Goal: Task Accomplishment & Management: Use online tool/utility

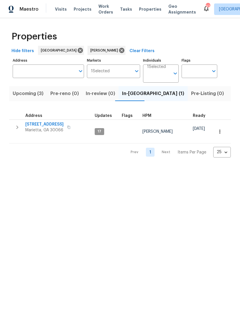
click at [29, 88] on button "Upcoming (3)" at bounding box center [28, 93] width 38 height 15
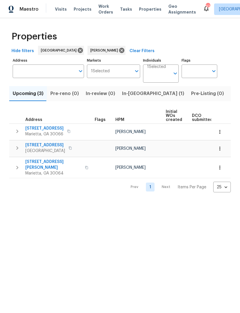
click at [129, 99] on button "In-reno (1)" at bounding box center [152, 93] width 69 height 15
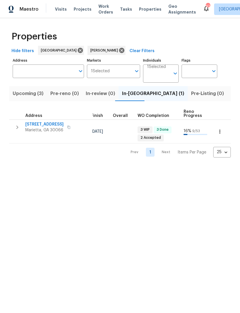
scroll to position [0, 167]
click at [231, 96] on span "Listed (15)" at bounding box center [243, 93] width 24 height 8
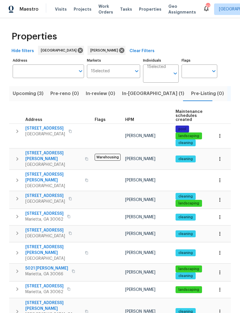
click at [127, 97] on span "In-reno (1)" at bounding box center [153, 93] width 62 height 8
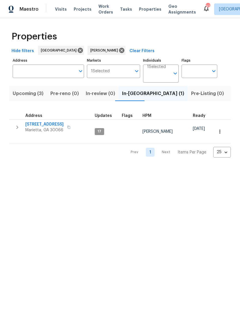
click at [45, 124] on span "692 Suholden Cir" at bounding box center [44, 124] width 38 height 6
click at [231, 97] on span "Listed (15)" at bounding box center [243, 93] width 24 height 8
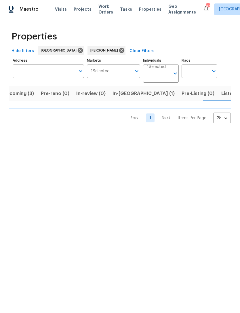
scroll to position [0, 10]
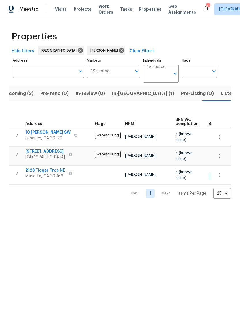
click at [49, 150] on span "4963 Arbor View Pkwy NW" at bounding box center [45, 151] width 40 height 6
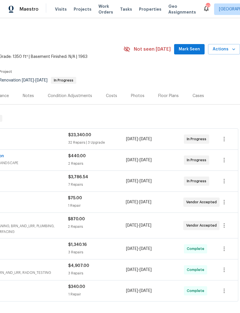
scroll to position [0, 85]
click at [185, 51] on span "Mark Seen" at bounding box center [189, 49] width 21 height 7
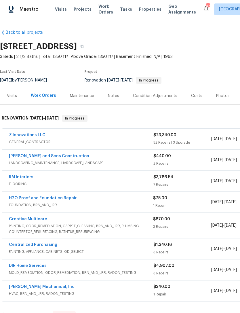
scroll to position [0, 0]
click at [116, 94] on div "Notes" at bounding box center [113, 96] width 11 height 6
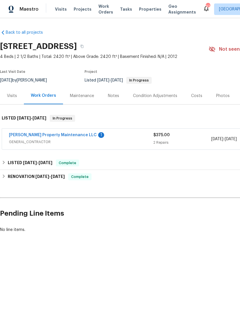
click at [43, 134] on link "Glen Property Maintenance LLC" at bounding box center [53, 135] width 88 height 4
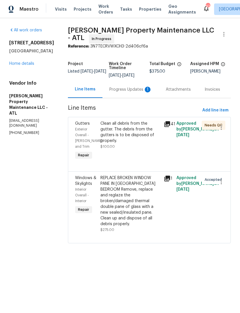
click at [83, 128] on span "Exterior Overall - Eaves and Trim" at bounding box center [88, 137] width 27 height 21
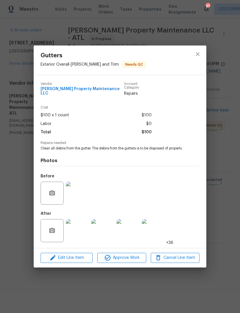
click at [79, 227] on img at bounding box center [77, 230] width 23 height 23
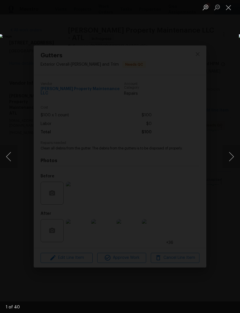
click at [228, 158] on button "Next image" at bounding box center [231, 156] width 17 height 23
click at [228, 152] on button "Next image" at bounding box center [231, 156] width 17 height 23
click at [229, 154] on button "Next image" at bounding box center [231, 156] width 17 height 23
click at [225, 154] on button "Next image" at bounding box center [231, 156] width 17 height 23
click at [226, 154] on button "Next image" at bounding box center [231, 156] width 17 height 23
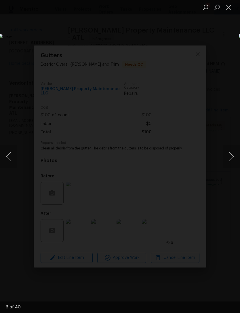
click at [228, 153] on button "Next image" at bounding box center [231, 156] width 17 height 23
click at [225, 154] on button "Next image" at bounding box center [231, 156] width 17 height 23
click at [228, 155] on button "Next image" at bounding box center [231, 156] width 17 height 23
click at [226, 155] on button "Next image" at bounding box center [231, 156] width 17 height 23
click at [228, 158] on button "Next image" at bounding box center [231, 156] width 17 height 23
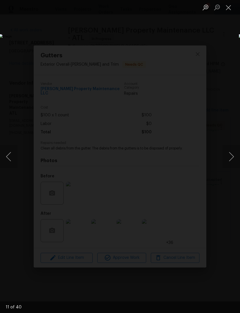
click at [227, 158] on button "Next image" at bounding box center [231, 156] width 17 height 23
click at [226, 157] on button "Next image" at bounding box center [231, 156] width 17 height 23
click at [228, 158] on button "Next image" at bounding box center [231, 156] width 17 height 23
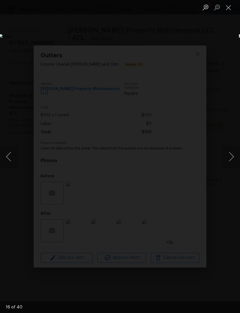
click at [227, 10] on button "Close lightbox" at bounding box center [229, 7] width 12 height 10
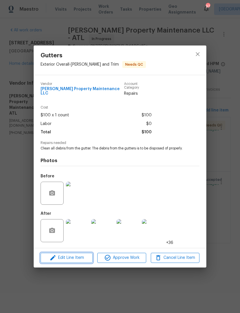
click at [74, 261] on span "Edit Line Item" at bounding box center [66, 257] width 49 height 7
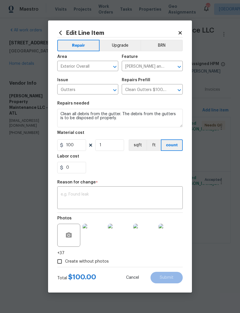
click at [94, 196] on textarea at bounding box center [120, 198] width 118 height 12
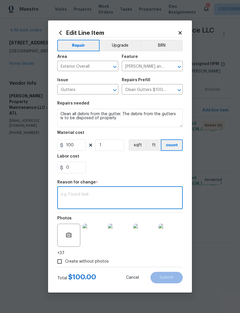
click at [79, 194] on textarea at bounding box center [120, 198] width 118 height 12
paste textarea "Total 1575"
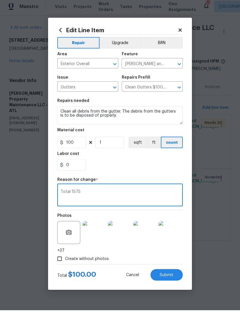
type textarea "Total 1575"
click at [33, 178] on body "Maestro Visits Projects Work Orders Tasks Properties Geo Assignments 97 Atlanta…" at bounding box center [120, 129] width 240 height 259
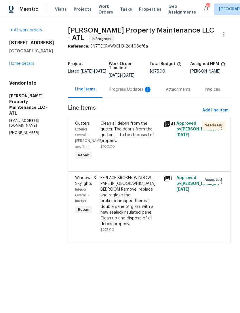
click at [132, 89] on div "Progress Updates 1" at bounding box center [130, 90] width 43 height 6
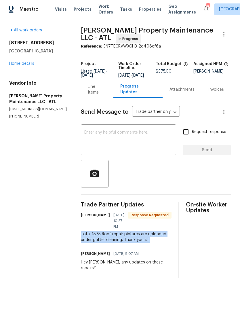
copy div "Total 1575 Roof repair pictures are uploaded under gutter cleaning. Thank you s…"
click at [102, 95] on div "Line Items" at bounding box center [97, 90] width 19 height 12
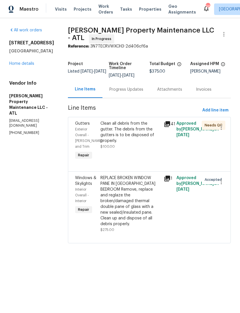
click at [84, 131] on span "Exterior Overall - Eaves and Trim" at bounding box center [88, 137] width 27 height 21
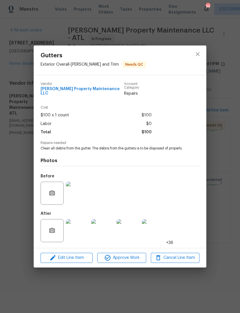
click at [76, 259] on span "Edit Line Item" at bounding box center [66, 257] width 49 height 7
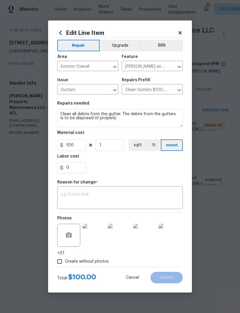
click at [87, 196] on textarea at bounding box center [120, 198] width 118 height 12
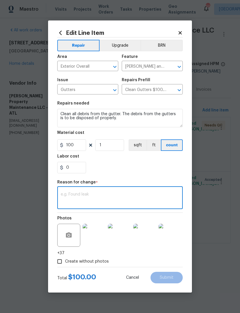
click at [77, 194] on textarea at bounding box center [120, 198] width 118 height 12
paste textarea "Total 1575 Roof repair pictures are uploaded under gutter cleaning. Thank you s…"
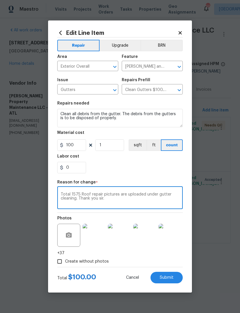
type textarea "Total 1575 Roof repair pictures are uploaded under gutter cleaning. Thank you s…"
click at [74, 145] on input "100" at bounding box center [71, 145] width 29 height 12
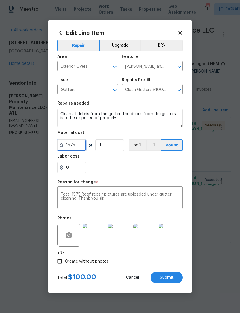
type input "1575"
click at [140, 167] on div "0" at bounding box center [119, 168] width 125 height 12
click at [58, 195] on div "Total 1575 Roof repair pictures are uploaded under gutter cleaning. Thank you s…" at bounding box center [119, 197] width 125 height 21
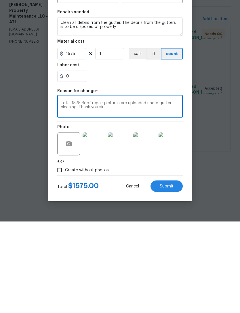
click at [61, 192] on textarea "Total 1575 Roof repair pictures are uploaded under gutter cleaning. Thank you s…" at bounding box center [120, 198] width 118 height 12
click at [65, 192] on textarea "Total 1575 Roof repair pictures are uploaded under gutter cleaning. Thank you s…" at bounding box center [120, 198] width 118 height 12
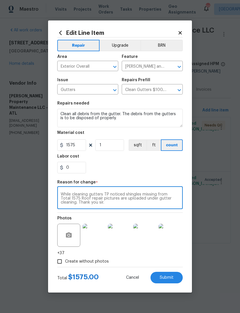
click at [144, 170] on div "0" at bounding box center [119, 168] width 125 height 12
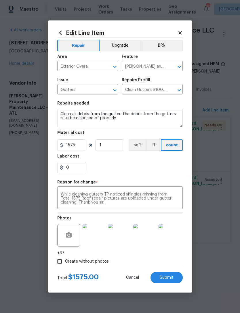
click at [141, 195] on textarea "While cleaning gutters TP noticed shingles missing from Total 1575 Roof repair …" at bounding box center [120, 198] width 118 height 12
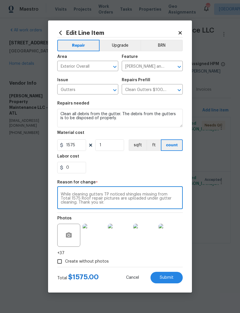
click at [157, 195] on textarea "While cleaning gutters TP noticed shingles missing from Total 1575 Roof repair …" at bounding box center [120, 198] width 118 height 12
click at [110, 200] on textarea "While cleaning gutters TP noticed shingles missing and damages shingles from To…" at bounding box center [120, 198] width 118 height 12
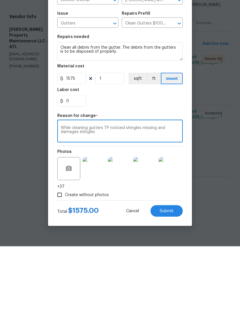
click at [118, 192] on textarea "While cleaning gutters TP noticed shingles missing and damages shingles Total 1…" at bounding box center [120, 198] width 118 height 12
click at [122, 162] on div "0" at bounding box center [119, 168] width 125 height 12
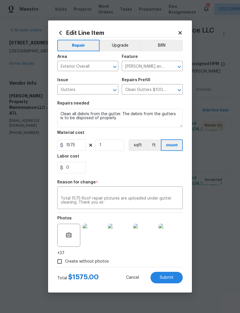
scroll to position [5, 0]
click at [98, 194] on textarea "While cleaning gutters TP noticed shingles missing and damages shingles Total 1…" at bounding box center [120, 198] width 118 height 12
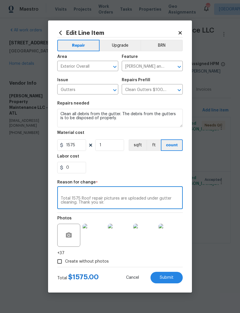
scroll to position [8, 0]
type textarea "While cleaning gutters TP noticed shingles missing and damages shingles. Total …"
click at [130, 174] on section "Repairs needed Clean all debris from the gutter. The debris from the gutters is…" at bounding box center [119, 137] width 125 height 79
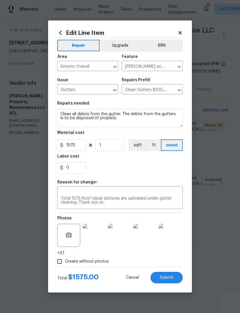
click at [167, 275] on button "Submit" at bounding box center [166, 277] width 32 height 12
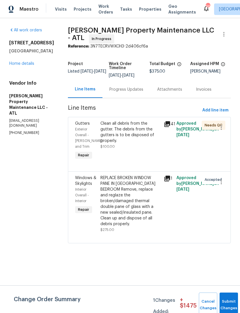
click at [85, 131] on div "Exterior Overall - Eaves and Trim" at bounding box center [86, 137] width 22 height 23
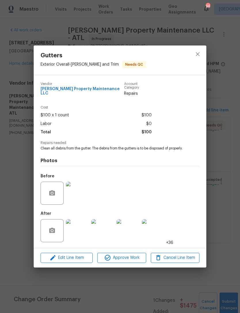
click at [77, 231] on img at bounding box center [77, 230] width 23 height 23
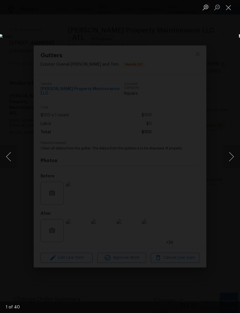
click at [228, 156] on button "Next image" at bounding box center [231, 156] width 17 height 23
click at [228, 155] on button "Next image" at bounding box center [231, 156] width 17 height 23
click at [229, 153] on button "Next image" at bounding box center [231, 156] width 17 height 23
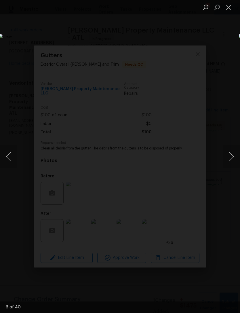
click at [227, 155] on button "Next image" at bounding box center [231, 156] width 17 height 23
click at [228, 155] on button "Next image" at bounding box center [231, 156] width 17 height 23
click at [228, 158] on button "Next image" at bounding box center [231, 156] width 17 height 23
click at [227, 160] on button "Next image" at bounding box center [231, 156] width 17 height 23
click at [229, 160] on button "Next image" at bounding box center [231, 156] width 17 height 23
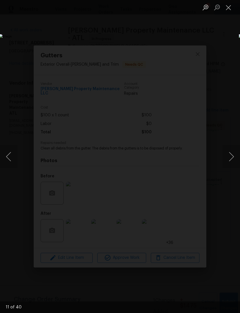
click at [228, 160] on button "Next image" at bounding box center [231, 156] width 17 height 23
click at [228, 158] on button "Next image" at bounding box center [231, 156] width 17 height 23
click at [229, 158] on button "Next image" at bounding box center [231, 156] width 17 height 23
click at [228, 158] on button "Next image" at bounding box center [231, 156] width 17 height 23
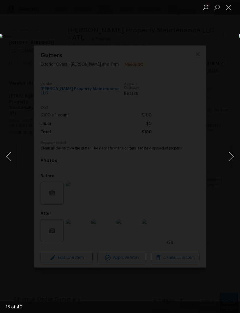
click at [229, 155] on button "Next image" at bounding box center [231, 156] width 17 height 23
click at [229, 158] on button "Next image" at bounding box center [231, 156] width 17 height 23
click at [229, 155] on button "Next image" at bounding box center [231, 156] width 17 height 23
click at [228, 156] on button "Next image" at bounding box center [231, 156] width 17 height 23
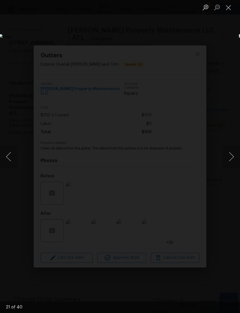
click at [228, 154] on button "Next image" at bounding box center [231, 156] width 17 height 23
click at [229, 153] on button "Next image" at bounding box center [231, 156] width 17 height 23
click at [229, 151] on button "Next image" at bounding box center [231, 156] width 17 height 23
click at [229, 150] on button "Next image" at bounding box center [231, 156] width 17 height 23
click at [228, 151] on button "Next image" at bounding box center [231, 156] width 17 height 23
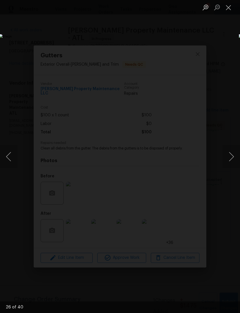
click at [229, 154] on button "Next image" at bounding box center [231, 156] width 17 height 23
click at [227, 153] on button "Next image" at bounding box center [231, 156] width 17 height 23
click at [228, 152] on button "Next image" at bounding box center [231, 156] width 17 height 23
click at [228, 151] on button "Next image" at bounding box center [231, 156] width 17 height 23
click at [227, 151] on button "Next image" at bounding box center [231, 156] width 17 height 23
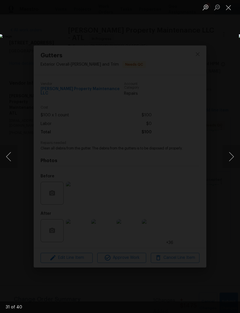
click at [226, 153] on button "Next image" at bounding box center [231, 156] width 17 height 23
click at [228, 154] on button "Next image" at bounding box center [231, 156] width 17 height 23
click at [228, 152] on button "Next image" at bounding box center [231, 156] width 17 height 23
click at [228, 153] on button "Next image" at bounding box center [231, 156] width 17 height 23
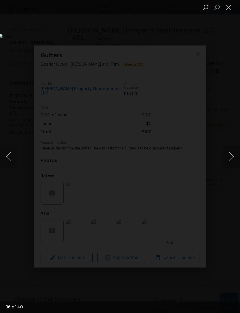
click at [228, 153] on button "Next image" at bounding box center [231, 156] width 17 height 23
click at [228, 154] on button "Next image" at bounding box center [231, 156] width 17 height 23
click at [228, 155] on button "Next image" at bounding box center [231, 156] width 17 height 23
click at [16, 160] on button "Previous image" at bounding box center [8, 156] width 17 height 23
click at [229, 158] on button "Next image" at bounding box center [231, 156] width 17 height 23
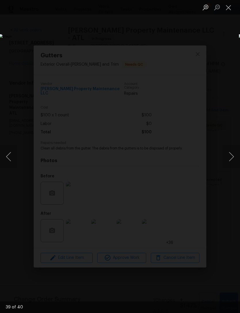
click at [229, 158] on button "Next image" at bounding box center [231, 156] width 17 height 23
click at [228, 159] on button "Next image" at bounding box center [231, 156] width 17 height 23
click at [229, 158] on button "Next image" at bounding box center [231, 156] width 17 height 23
click at [227, 157] on button "Next image" at bounding box center [231, 156] width 17 height 23
click at [228, 159] on button "Next image" at bounding box center [231, 156] width 17 height 23
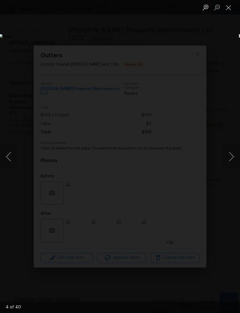
click at [231, 10] on button "Close lightbox" at bounding box center [229, 7] width 12 height 10
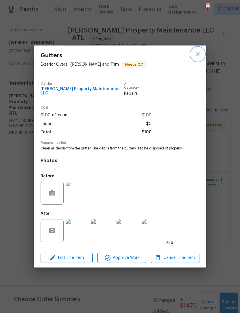
click at [198, 51] on icon "close" at bounding box center [197, 54] width 7 height 7
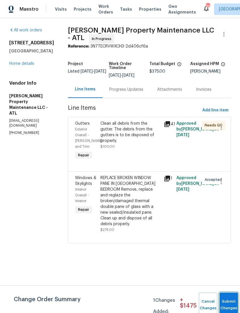
click at [225, 301] on button "Submit Changes" at bounding box center [228, 304] width 18 height 25
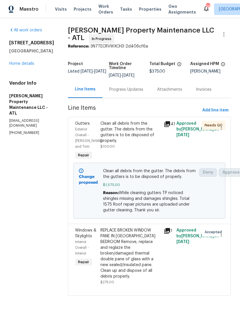
click at [22, 66] on link "Home details" at bounding box center [21, 64] width 25 height 4
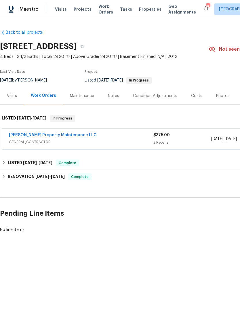
click at [43, 135] on link "Glen Property Maintenance LLC" at bounding box center [53, 135] width 88 height 4
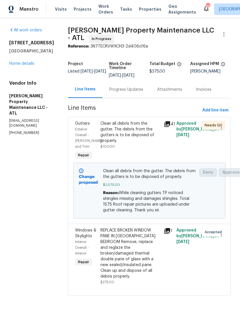
click at [126, 88] on div "Progress Updates" at bounding box center [126, 90] width 34 height 6
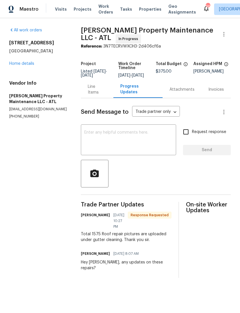
click at [122, 138] on textarea at bounding box center [128, 140] width 88 height 20
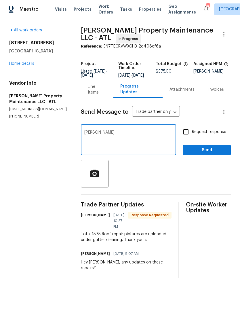
type textarea "Ty"
click at [187, 135] on input "Request response" at bounding box center [186, 132] width 12 height 12
checkbox input "true"
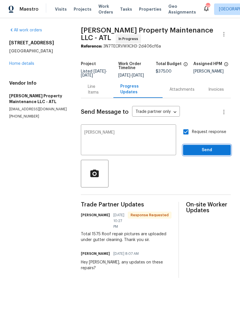
click at [214, 151] on span "Send" at bounding box center [206, 149] width 39 height 7
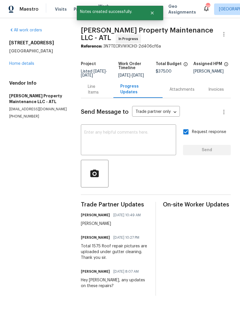
click at [29, 66] on link "Home details" at bounding box center [21, 64] width 25 height 4
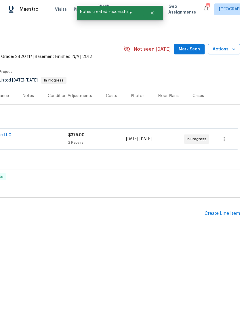
click at [196, 47] on span "Mark Seen" at bounding box center [189, 49] width 21 height 7
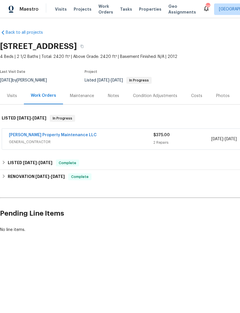
click at [16, 97] on div "Visits" at bounding box center [12, 96] width 10 height 6
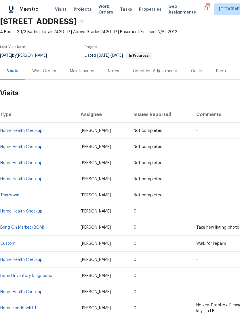
scroll to position [25, 0]
